Goal: Task Accomplishment & Management: Manage account settings

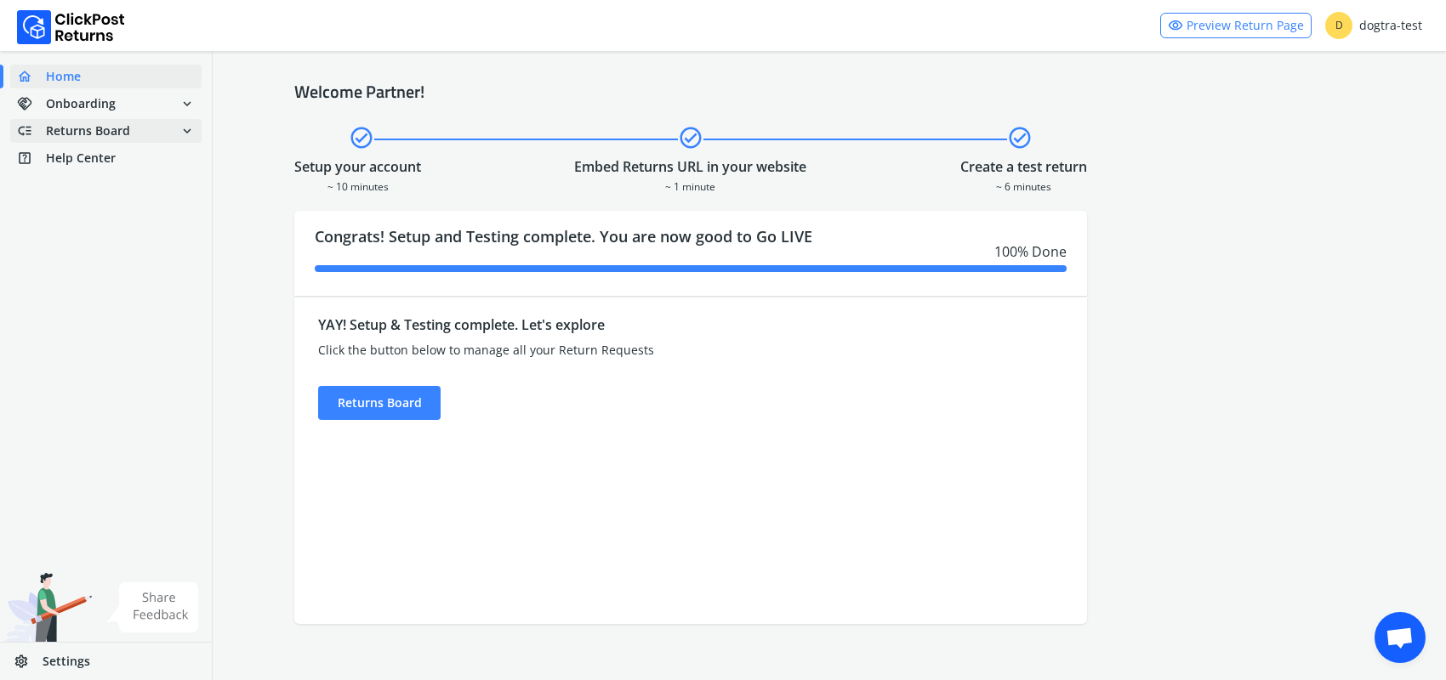
click at [77, 130] on span "Returns Board" at bounding box center [88, 130] width 84 height 17
click at [81, 163] on link "done Self shipped orders" at bounding box center [116, 162] width 212 height 24
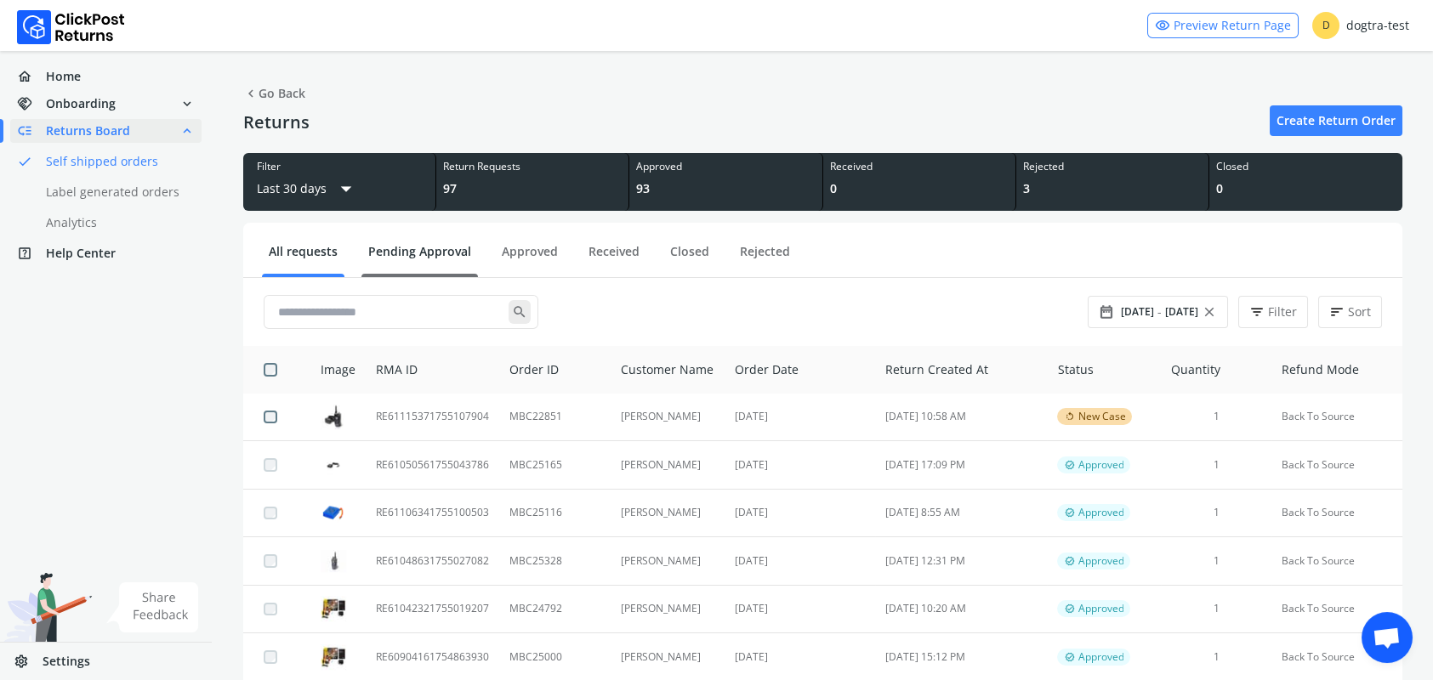
click at [437, 253] on link "Pending Approval" at bounding box center [419, 258] width 117 height 30
